Goal: Check status: Check status

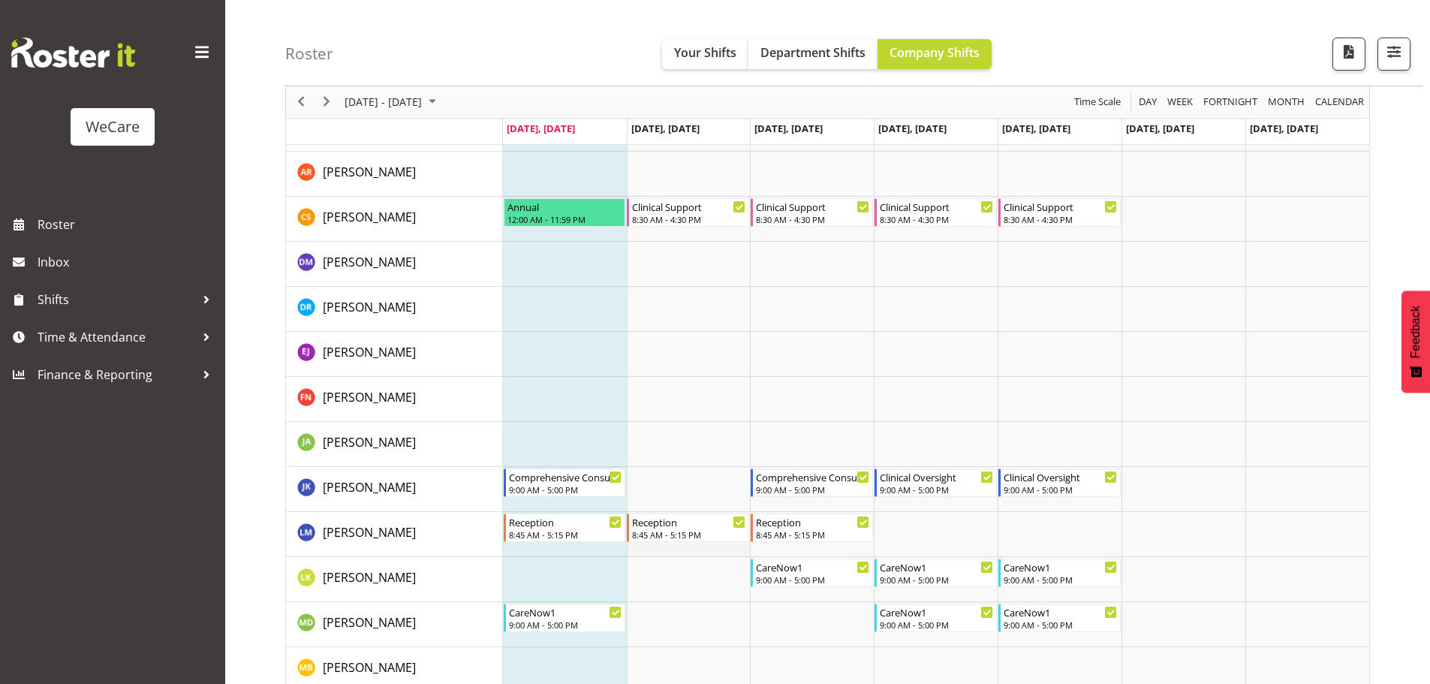
scroll to position [1727, 0]
click at [440, 113] on div "[DATE] - [DATE]" at bounding box center [392, 102] width 106 height 32
click at [506, 142] on span "next month" at bounding box center [502, 139] width 26 height 27
click at [505, 141] on span "next month" at bounding box center [502, 139] width 26 height 27
drag, startPoint x: 357, startPoint y: 270, endPoint x: 658, endPoint y: 318, distance: 304.0
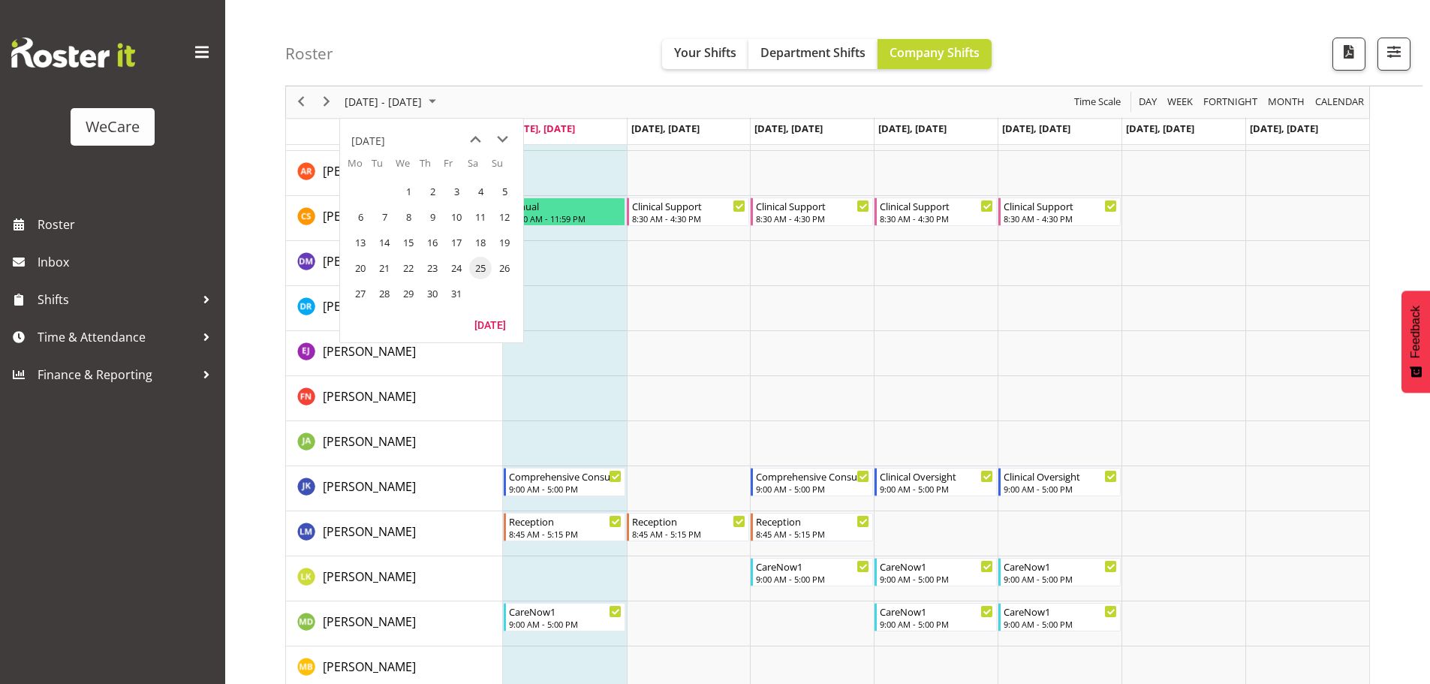
click at [357, 270] on span "20" at bounding box center [360, 268] width 23 height 23
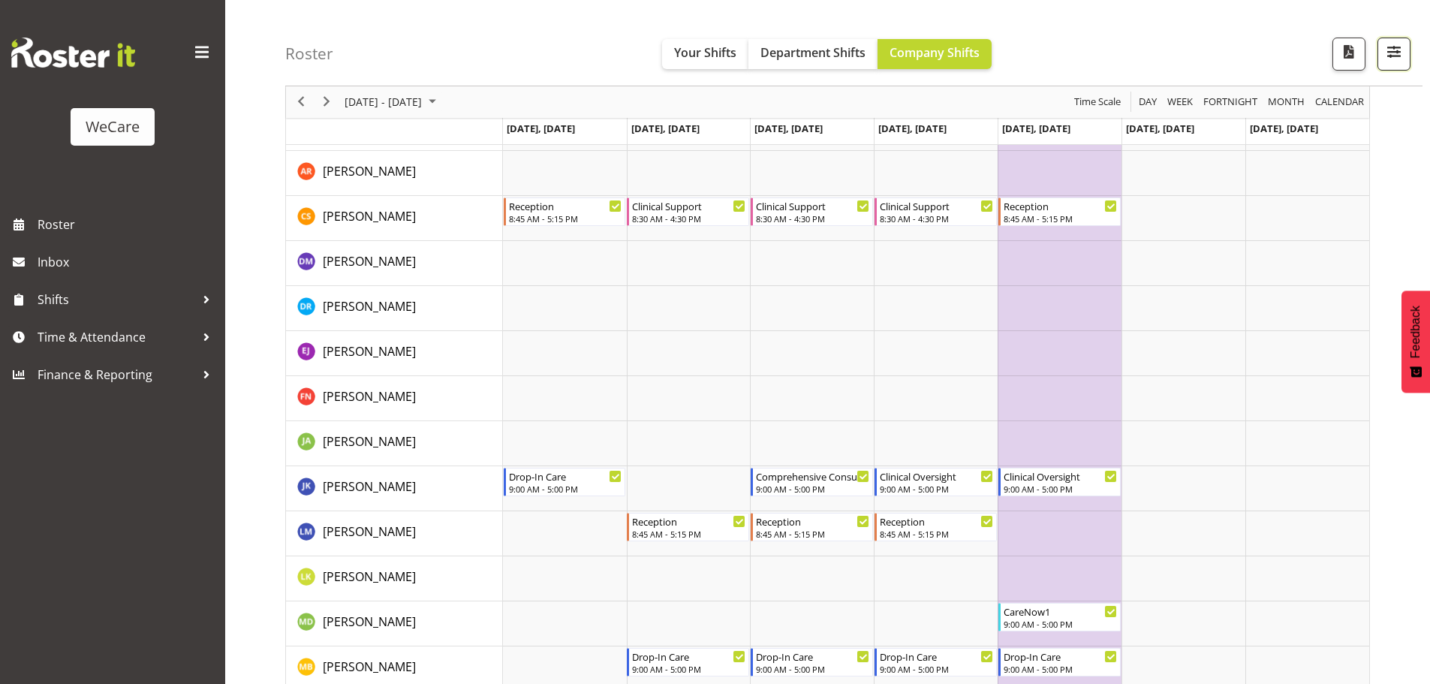
click at [1405, 63] on button "button" at bounding box center [1394, 54] width 33 height 33
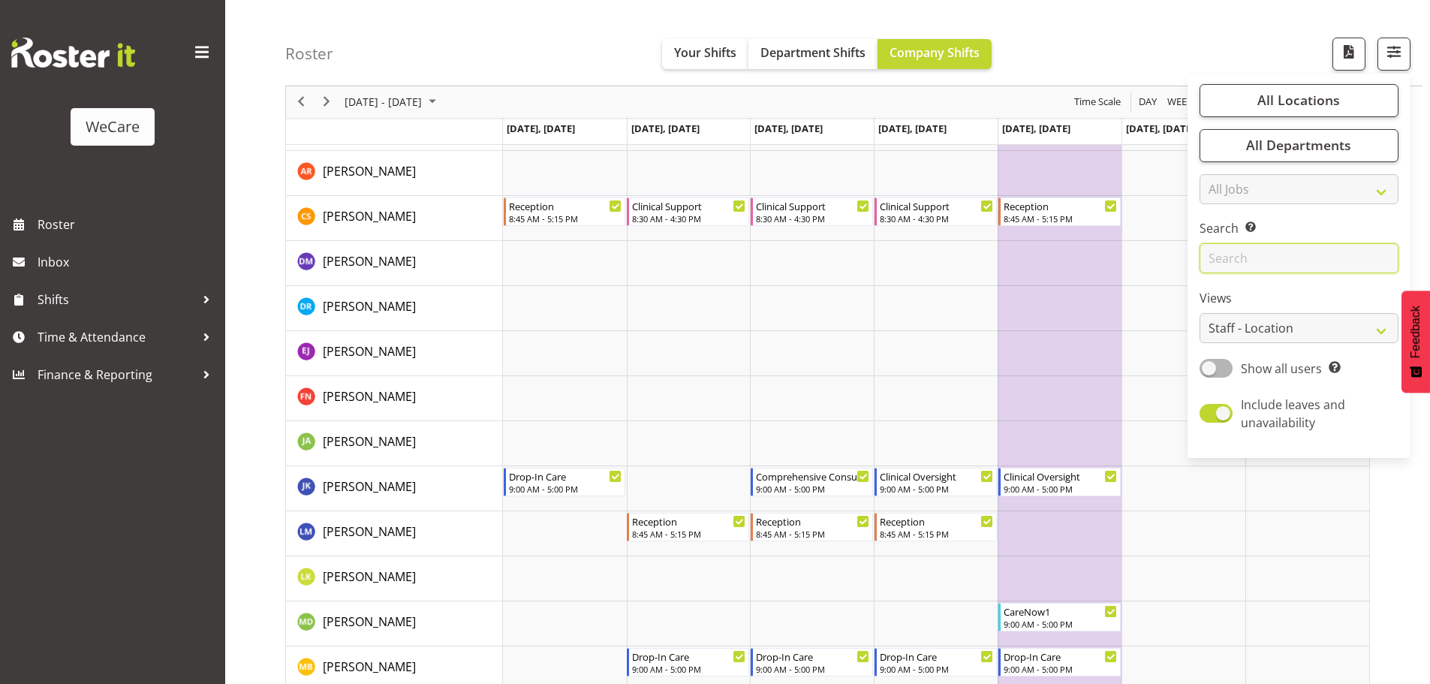
click at [1296, 257] on input "text" at bounding box center [1299, 259] width 199 height 30
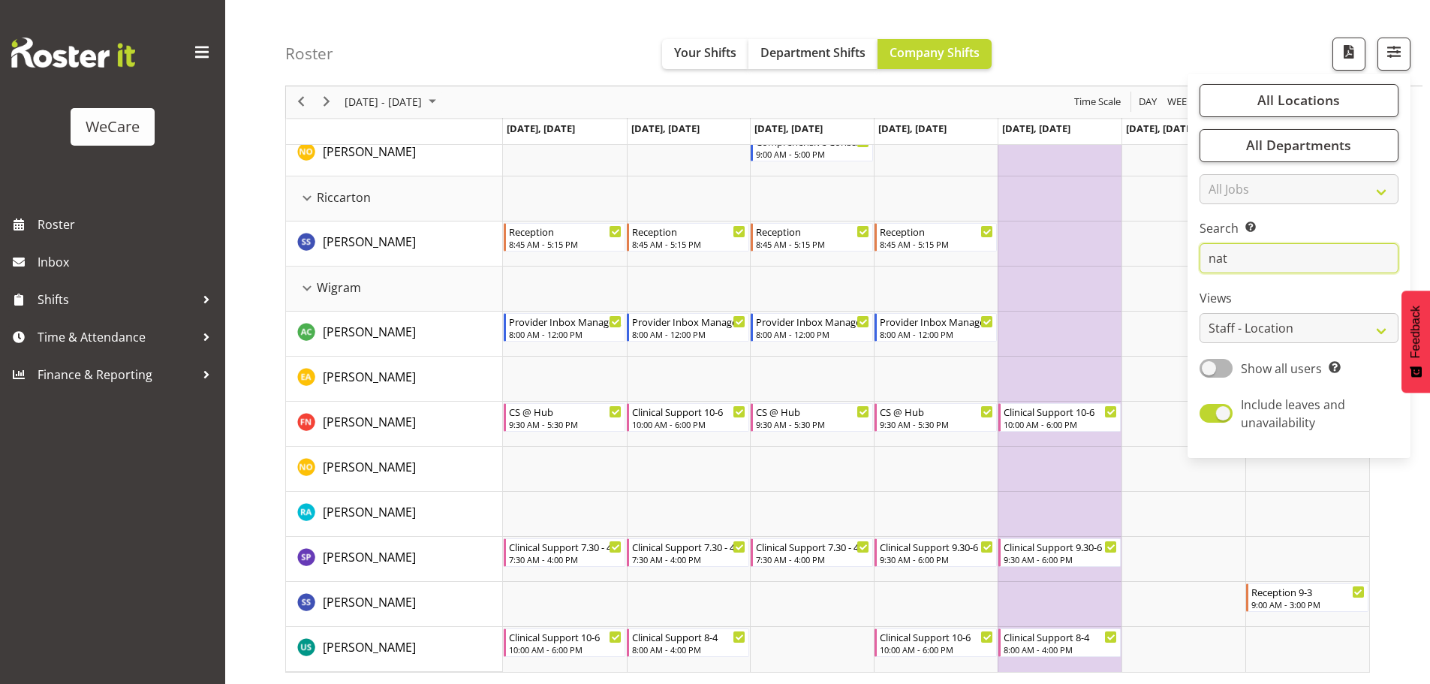
scroll to position [55, 0]
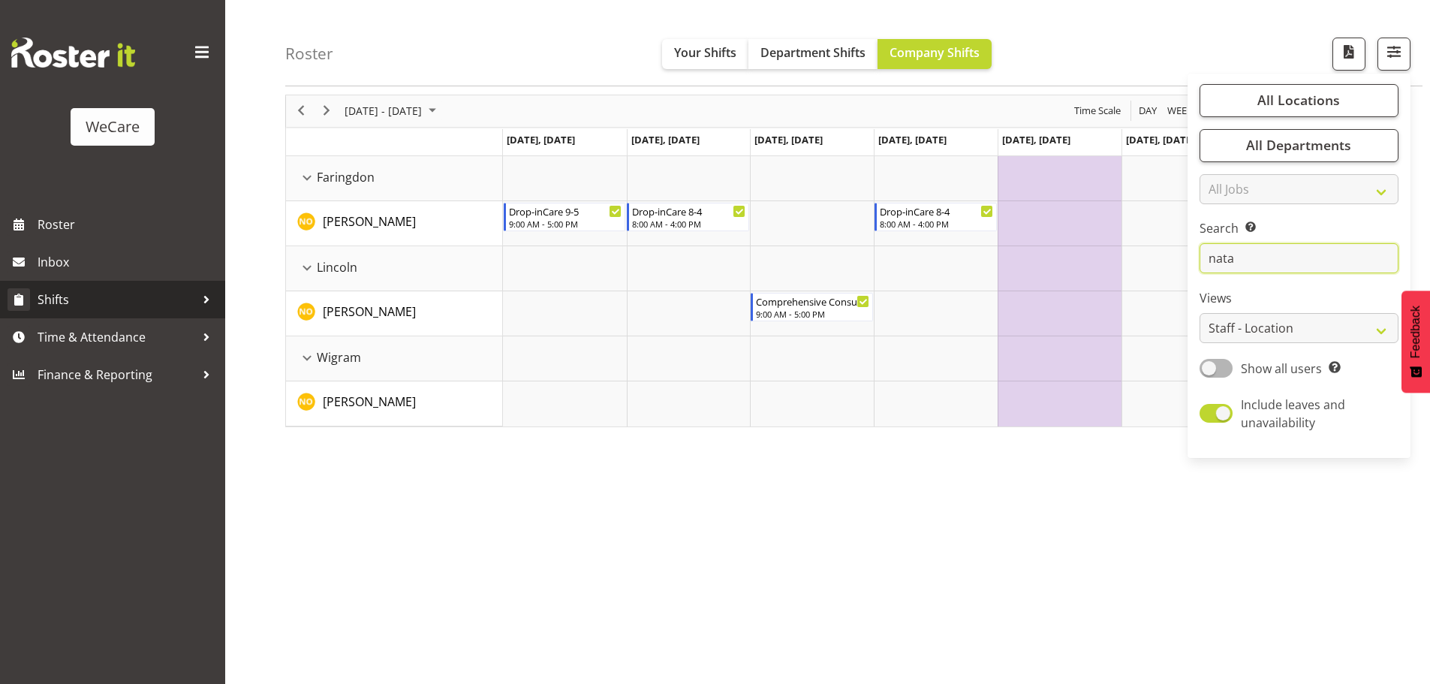
type input "nata"
drag, startPoint x: 1221, startPoint y: 261, endPoint x: 1155, endPoint y: 264, distance: 66.1
click at [1155, 264] on div "Roster Your Shifts Department Shifts Company Shifts All Locations Clear Busines…" at bounding box center [827, 335] width 1205 height 698
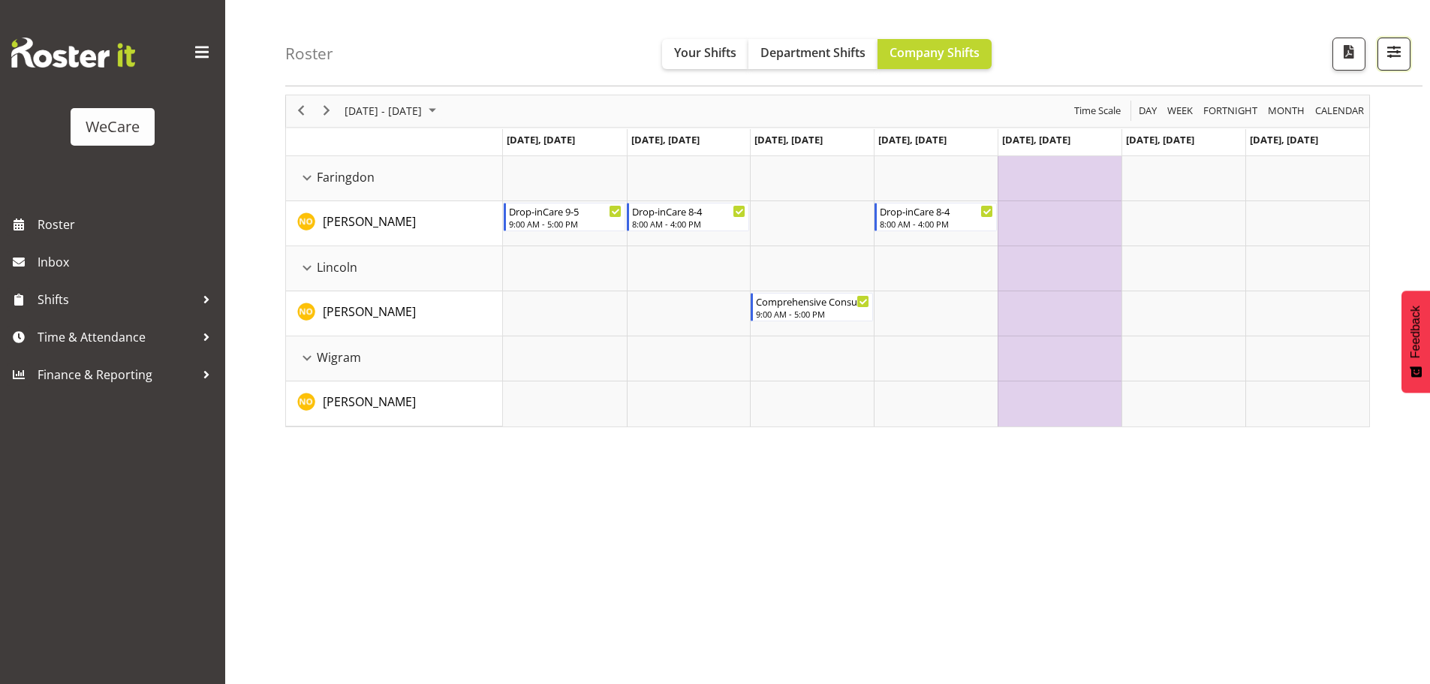
click at [1399, 60] on span "button" at bounding box center [1394, 52] width 20 height 20
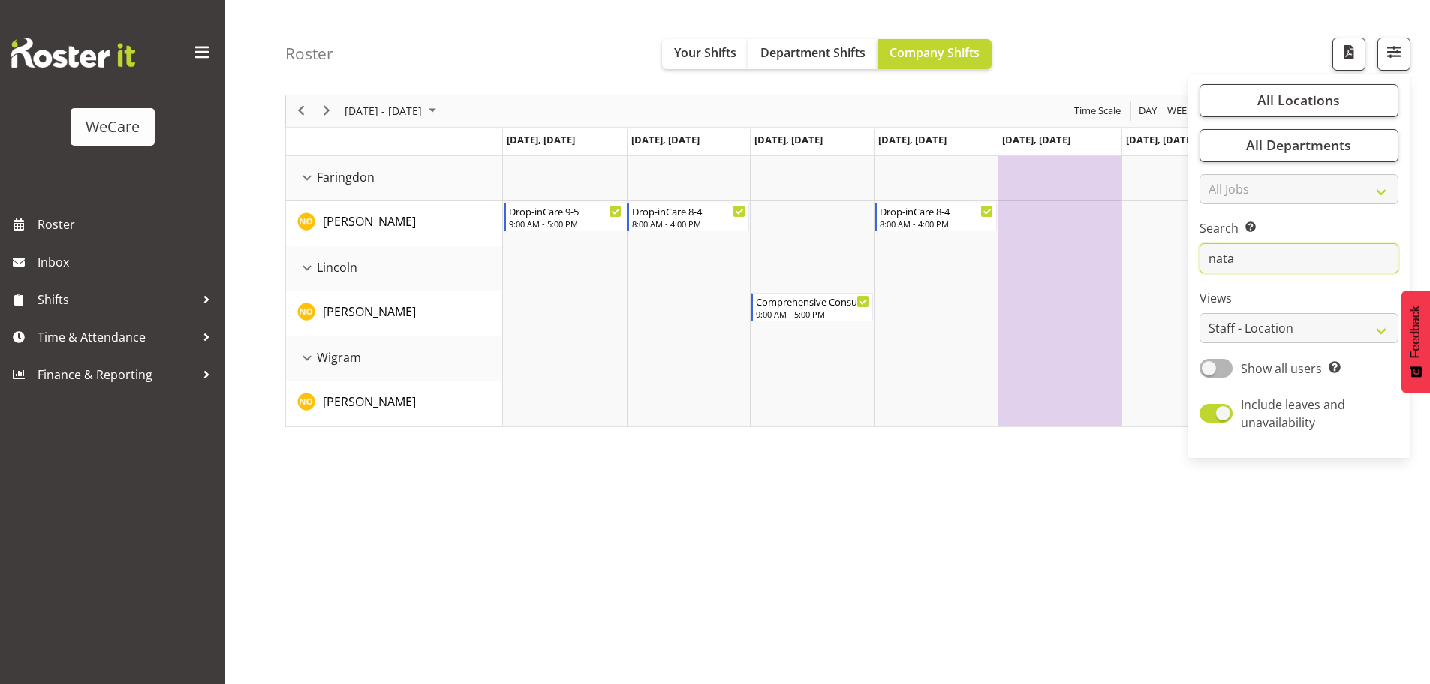
click at [1298, 259] on input "nata" at bounding box center [1299, 259] width 199 height 30
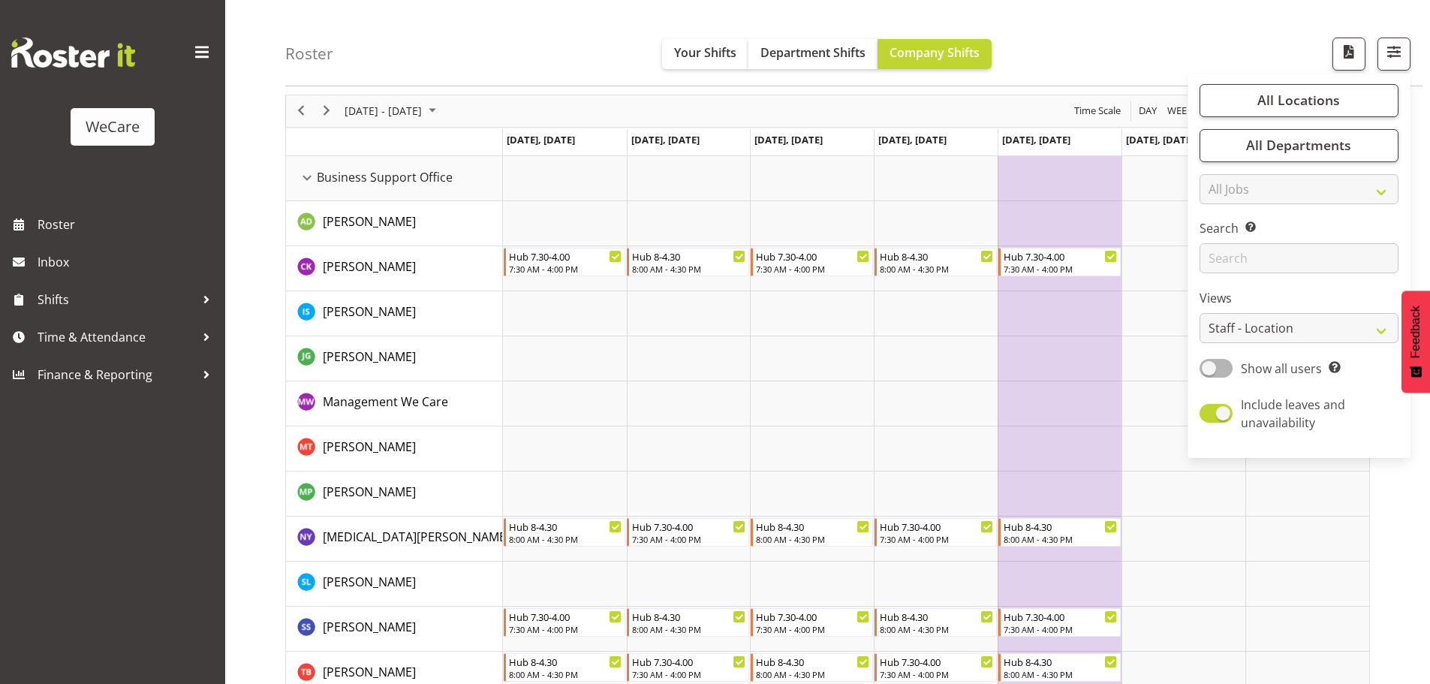
click at [371, 125] on div "[DATE] - [DATE]" at bounding box center [392, 111] width 106 height 32
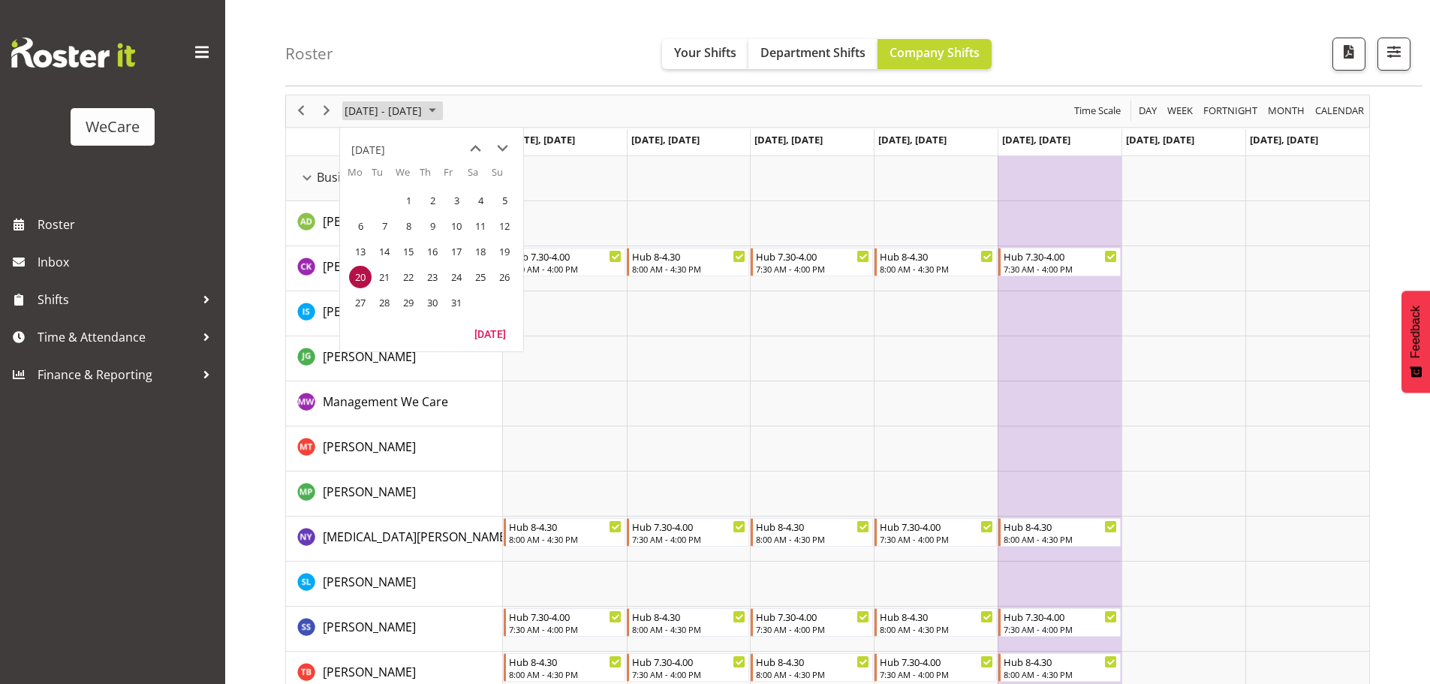
click at [402, 108] on span "[DATE] - [DATE]" at bounding box center [383, 110] width 80 height 19
click at [423, 114] on span "[DATE] - [DATE]" at bounding box center [383, 110] width 80 height 19
click at [473, 146] on span "previous month" at bounding box center [475, 148] width 26 height 27
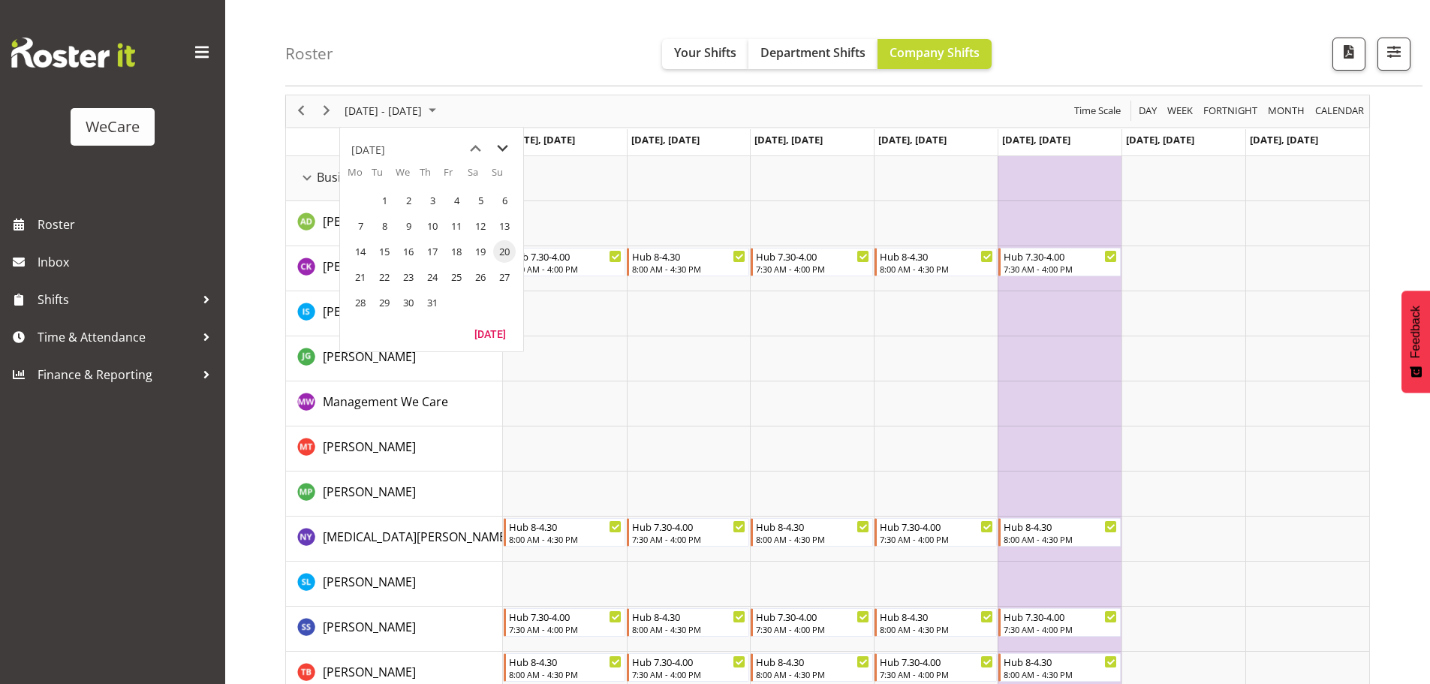
click at [496, 150] on span "next month" at bounding box center [502, 148] width 26 height 27
drag, startPoint x: 357, startPoint y: 304, endPoint x: 372, endPoint y: 299, distance: 15.2
click at [357, 304] on span "25" at bounding box center [360, 302] width 23 height 23
